Goal: Find specific page/section: Find specific page/section

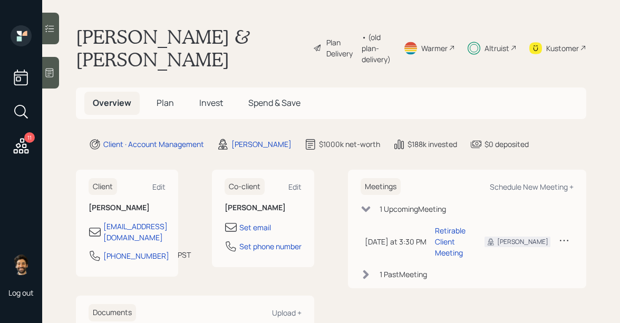
click at [22, 128] on div "11" at bounding box center [21, 113] width 19 height 90
click at [22, 146] on icon at bounding box center [21, 145] width 15 height 15
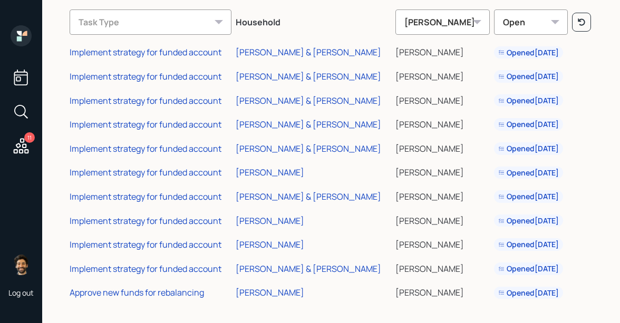
scroll to position [63, 0]
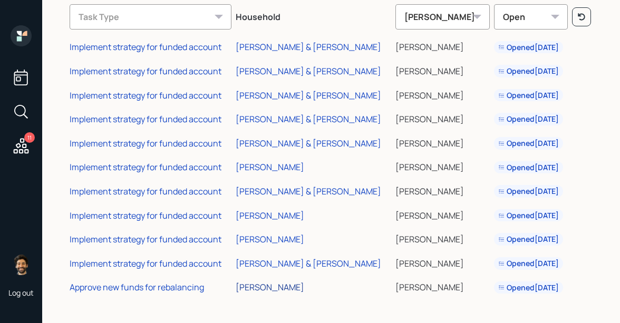
click at [268, 291] on div "[PERSON_NAME]" at bounding box center [270, 287] width 68 height 12
